Goal: Find specific fact: Find specific fact

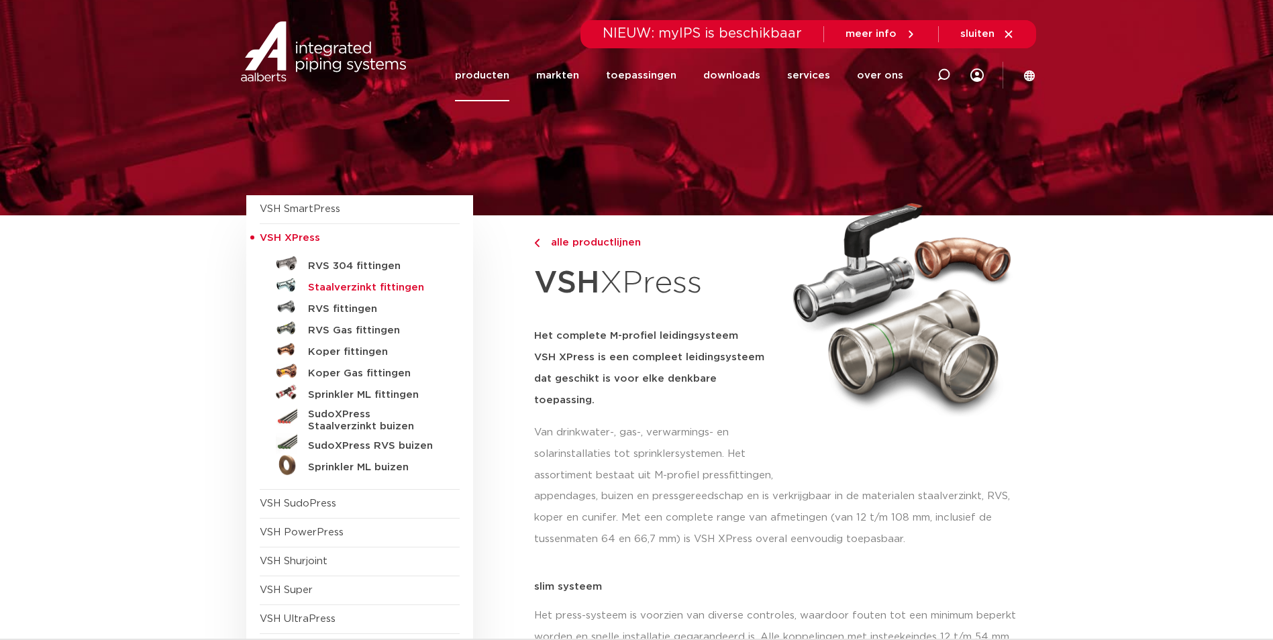
click at [354, 289] on h5 "Staalverzinkt fittingen" at bounding box center [374, 288] width 133 height 12
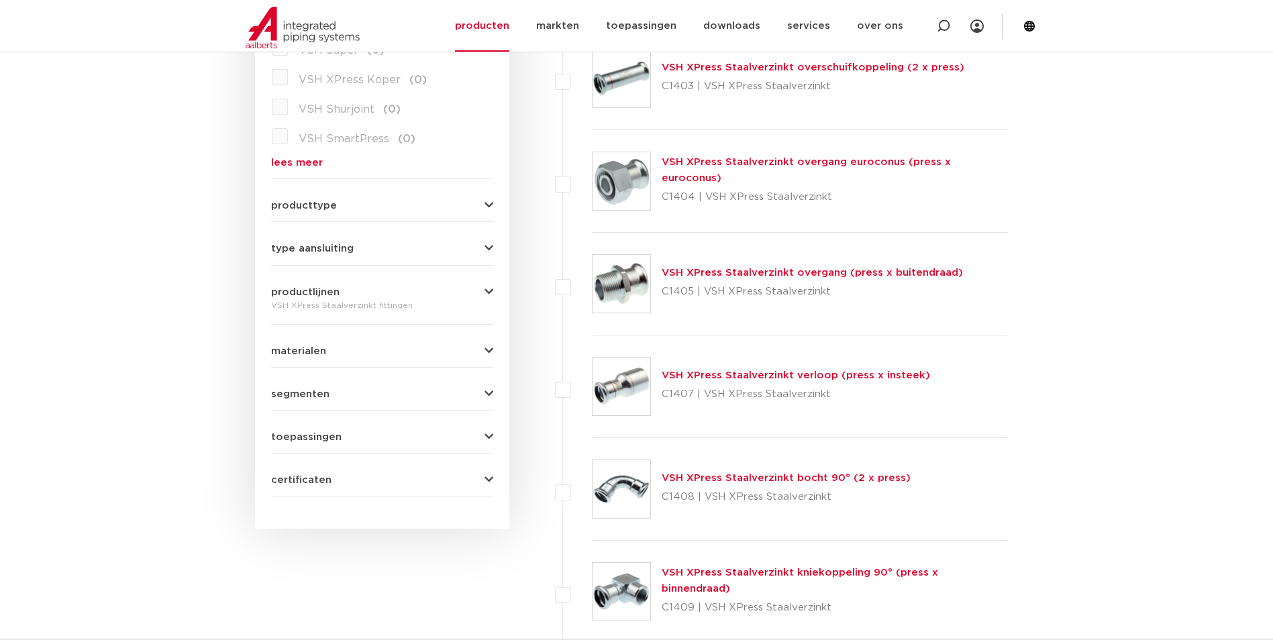
scroll to position [470, 0]
click at [753, 478] on link "VSH XPress Staalverzinkt bocht 90° (2 x press)" at bounding box center [786, 477] width 249 height 10
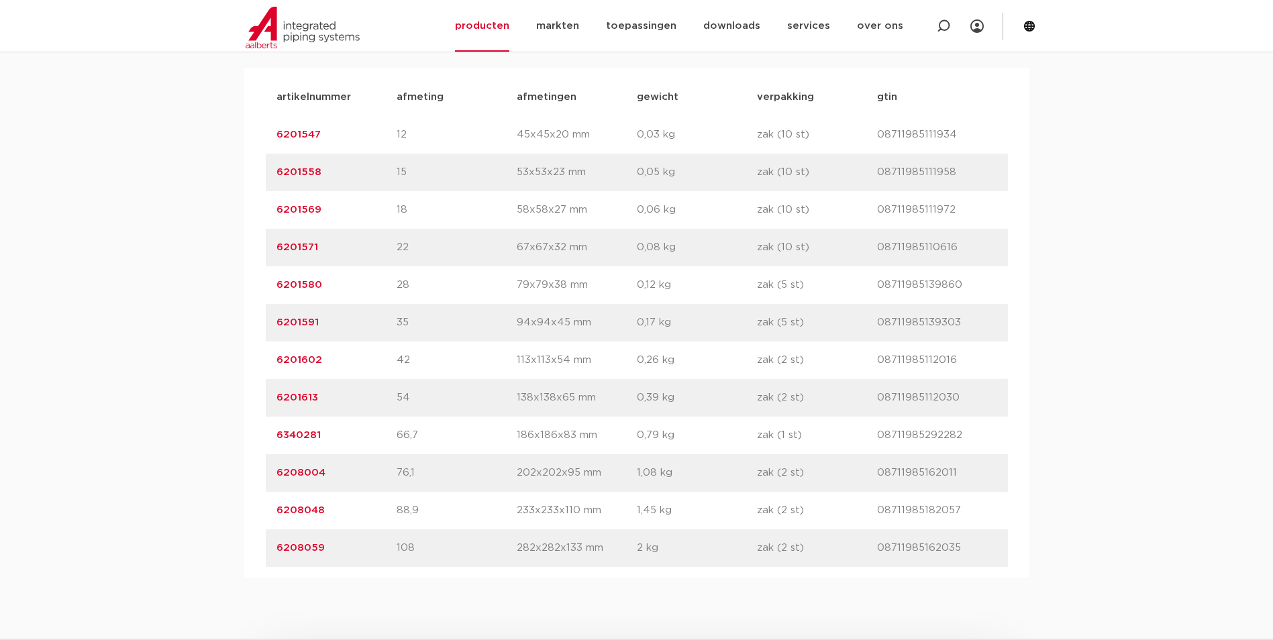
scroll to position [939, 0]
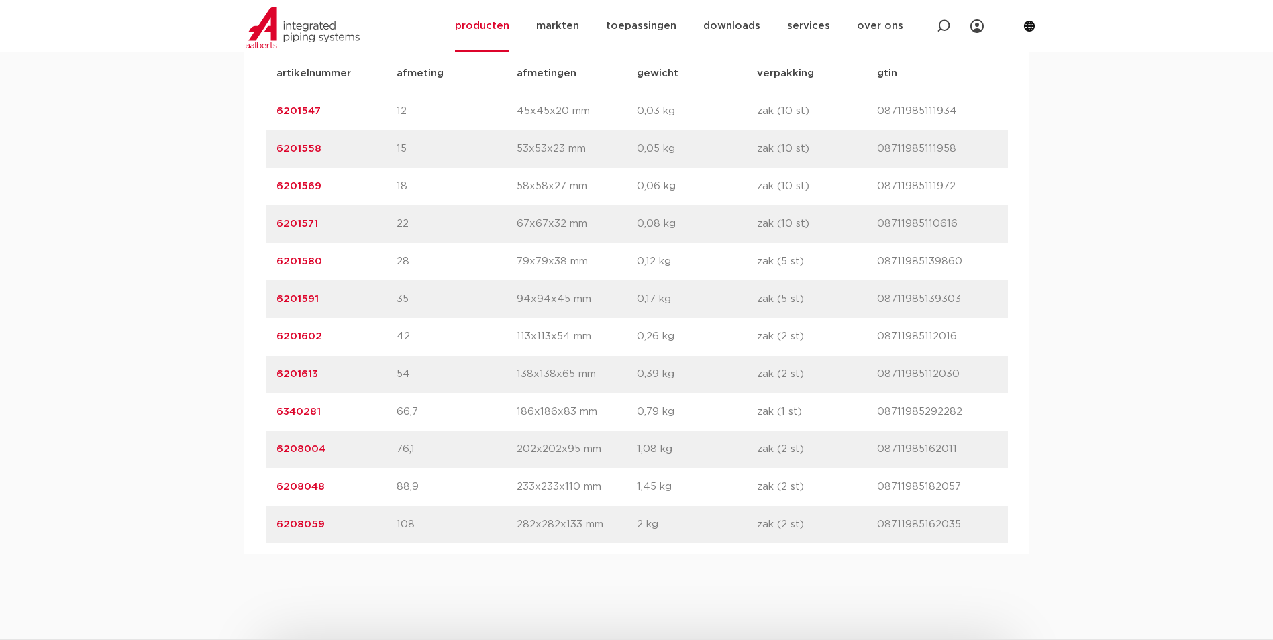
drag, startPoint x: 323, startPoint y: 337, endPoint x: 279, endPoint y: 337, distance: 43.6
click at [279, 337] on p "6201602" at bounding box center [336, 337] width 120 height 16
copy link "6201602"
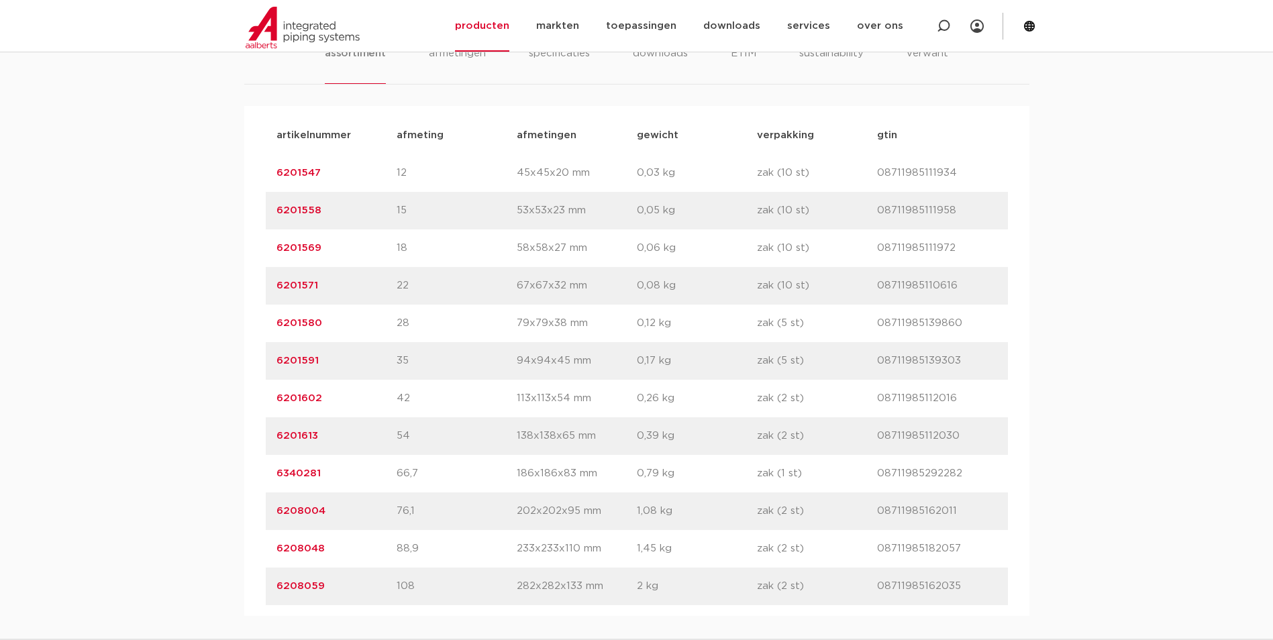
scroll to position [805, 0]
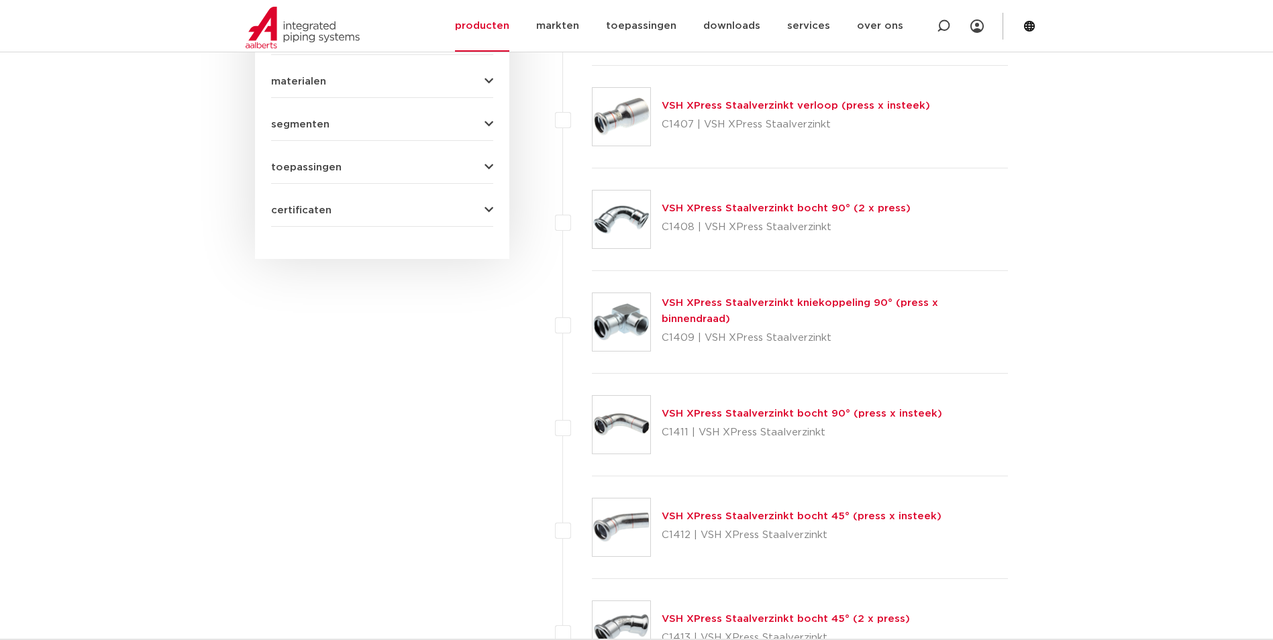
scroll to position [805, 0]
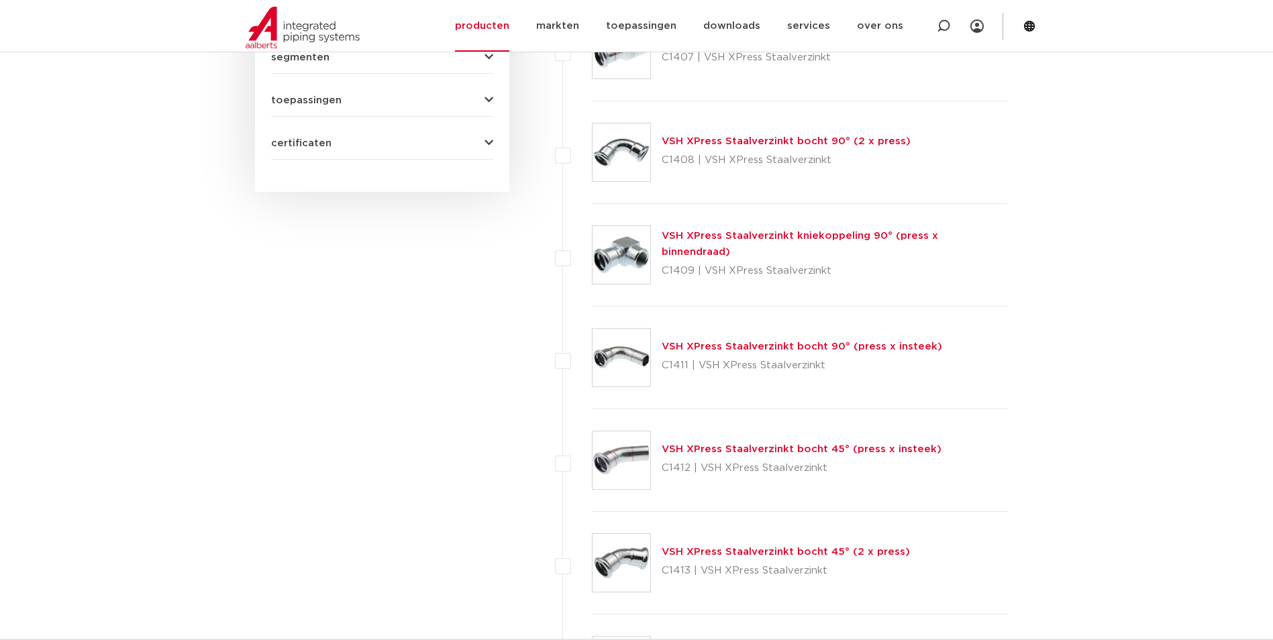
click at [701, 547] on link "VSH XPress Staalverzinkt bocht 45° (2 x press)" at bounding box center [786, 552] width 248 height 10
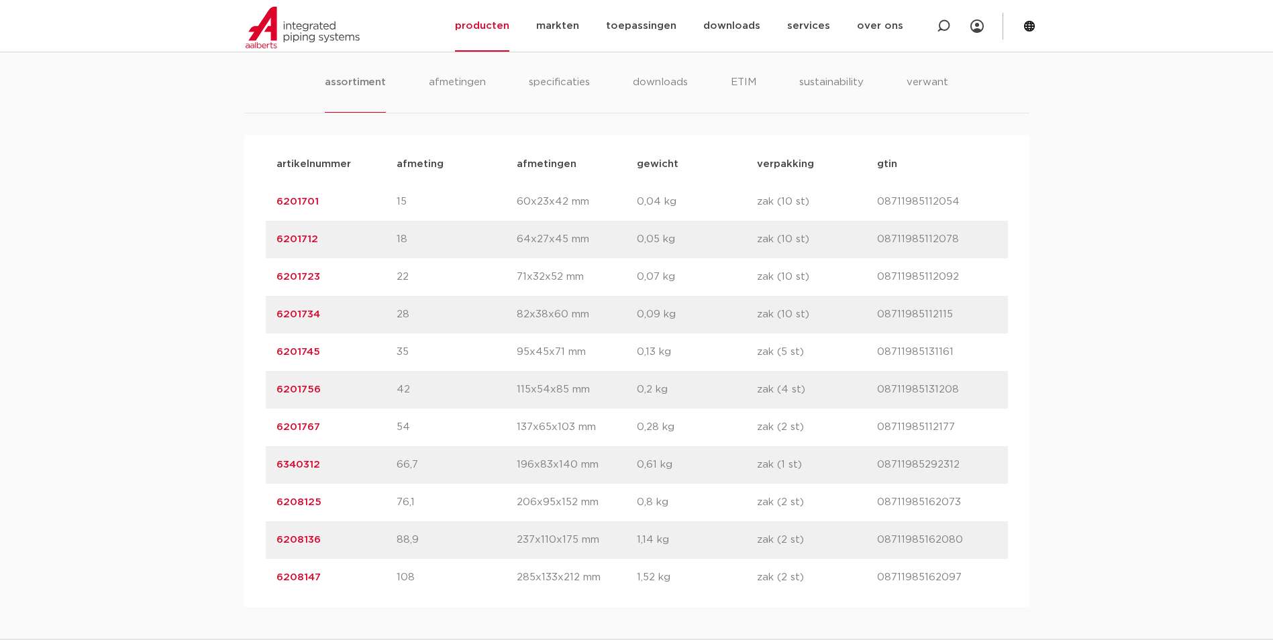
scroll to position [872, 0]
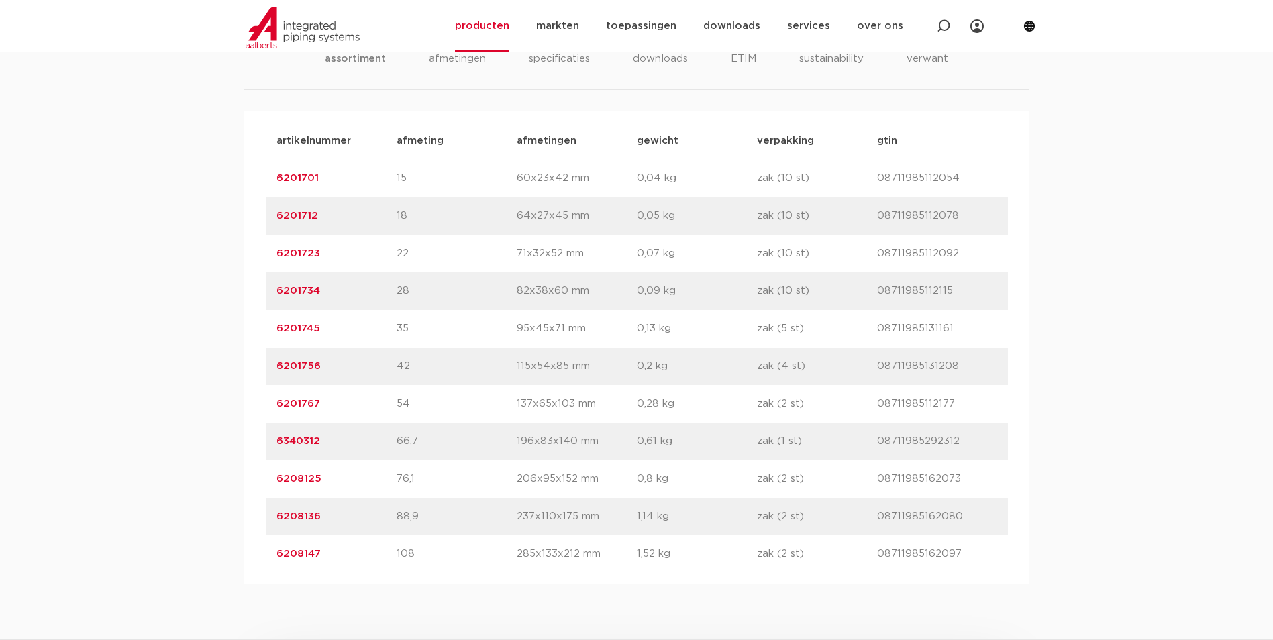
drag, startPoint x: 322, startPoint y: 366, endPoint x: 272, endPoint y: 367, distance: 50.3
click at [272, 367] on div "artikelnummer 6201756 afmeting 42 [GEOGRAPHIC_DATA] 115x54x85 mm gewicht 0,2 kg…" at bounding box center [637, 367] width 742 height 38
copy link "6201756"
